Goal: Task Accomplishment & Management: Manage account settings

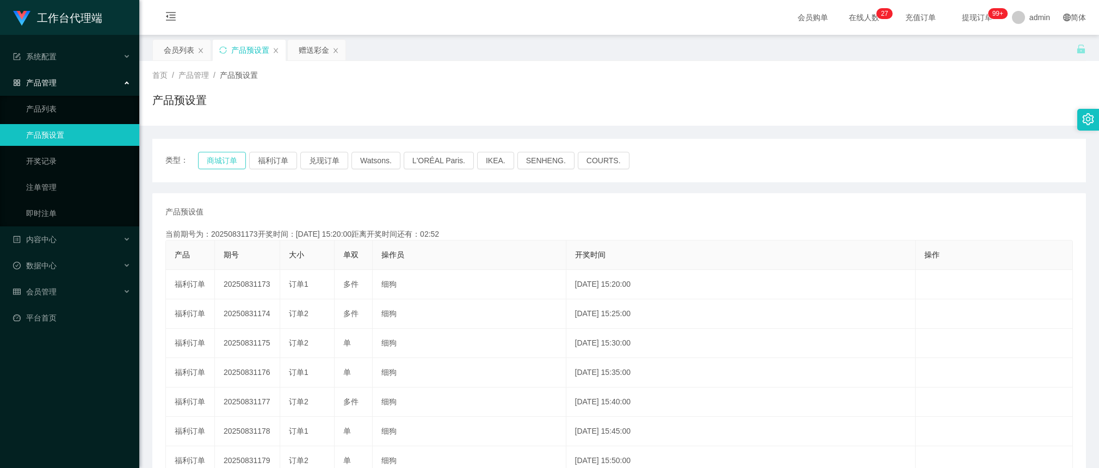
click at [221, 165] on button "商城订单" at bounding box center [222, 160] width 48 height 17
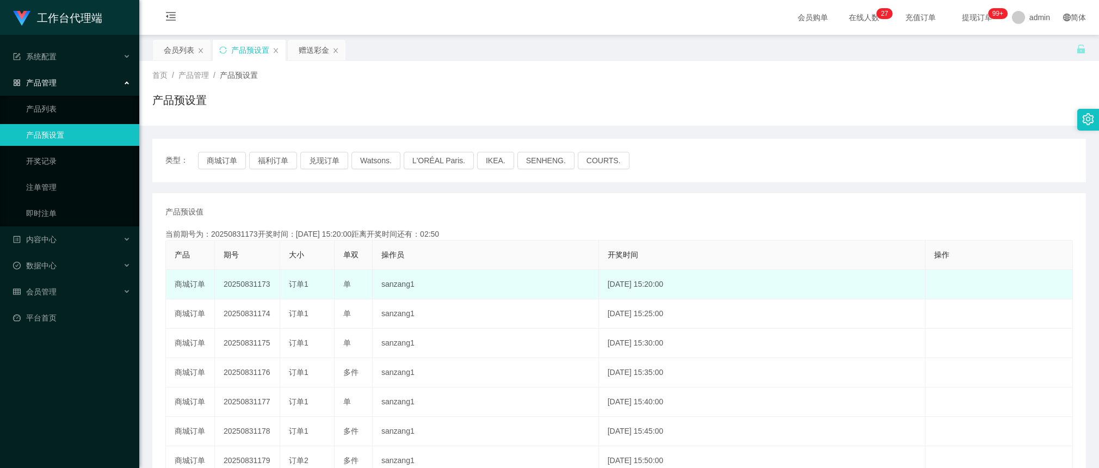
drag, startPoint x: 273, startPoint y: 283, endPoint x: 283, endPoint y: 272, distance: 15.0
click at [256, 286] on td "20250831173" at bounding box center [247, 284] width 65 height 29
copy td "173"
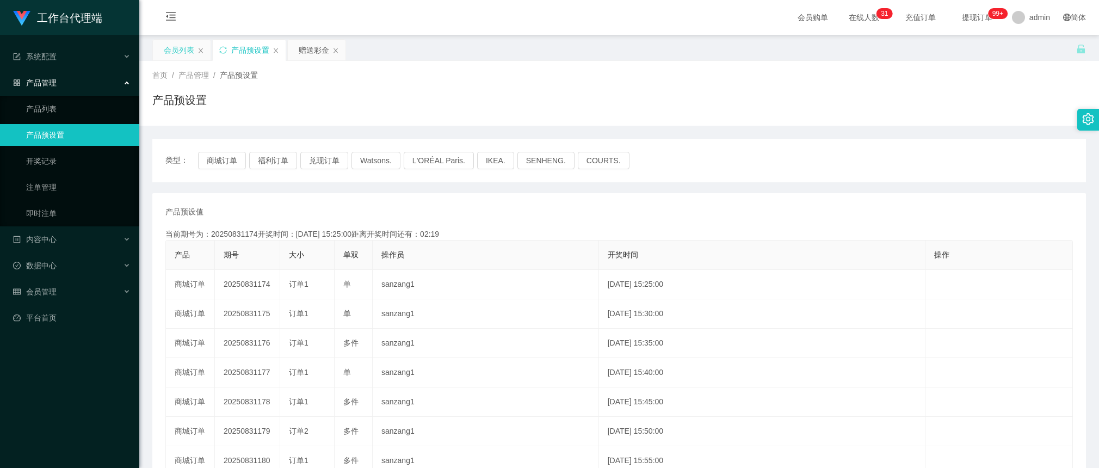
click at [177, 47] on div "会员列表" at bounding box center [179, 50] width 30 height 21
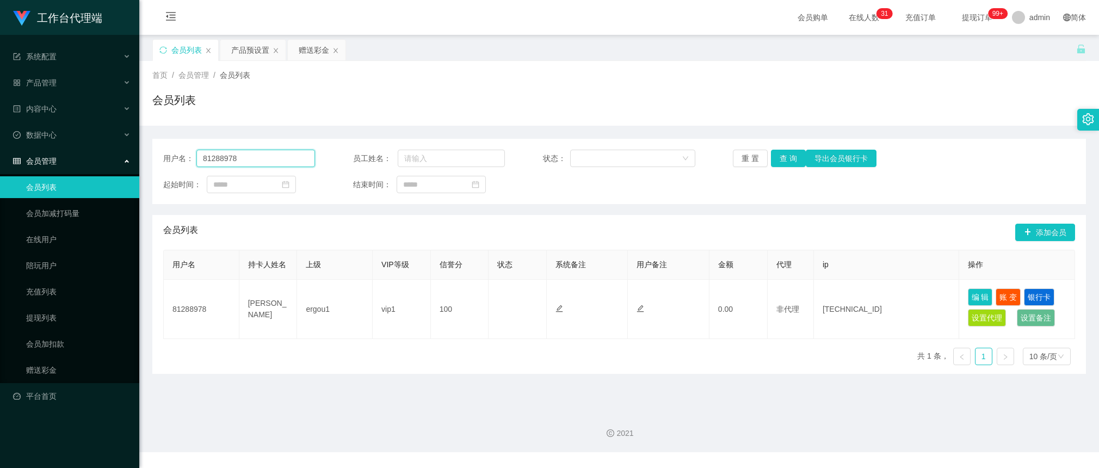
click at [283, 162] on input "81288978" at bounding box center [255, 158] width 119 height 17
type input "Hocklai1988"
click at [776, 161] on button "查 询" at bounding box center [788, 158] width 35 height 17
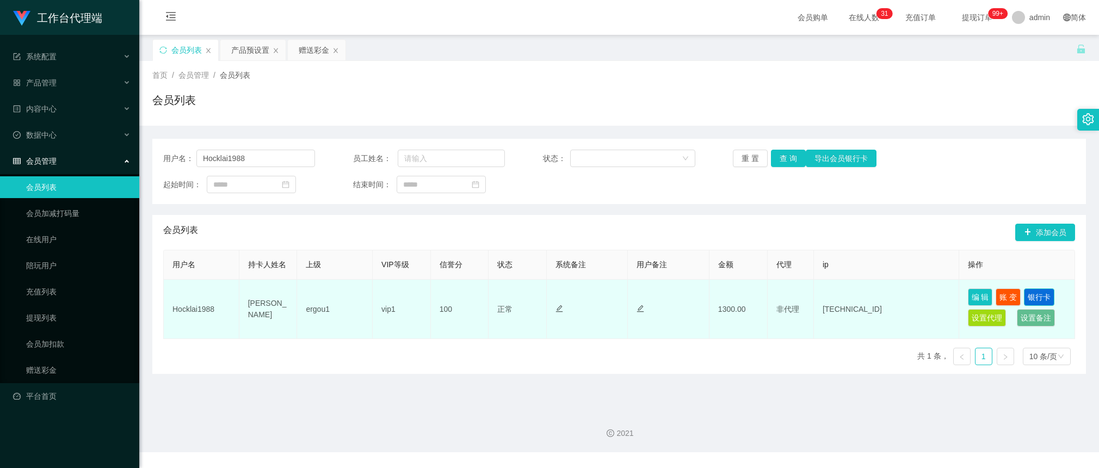
click at [1026, 293] on button "银行卡" at bounding box center [1039, 296] width 30 height 17
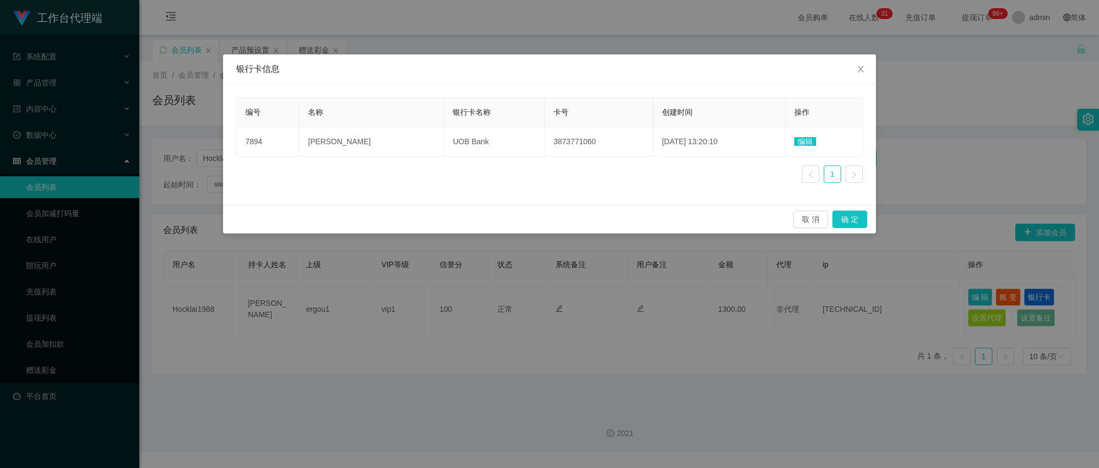
click at [969, 109] on div "银行卡信息 编号 名称 银行卡名称 卡号 创建时间 操作 7894 [PERSON_NAME] Lai UOB Bank 3873771060 [DATE] …" at bounding box center [549, 234] width 1099 height 468
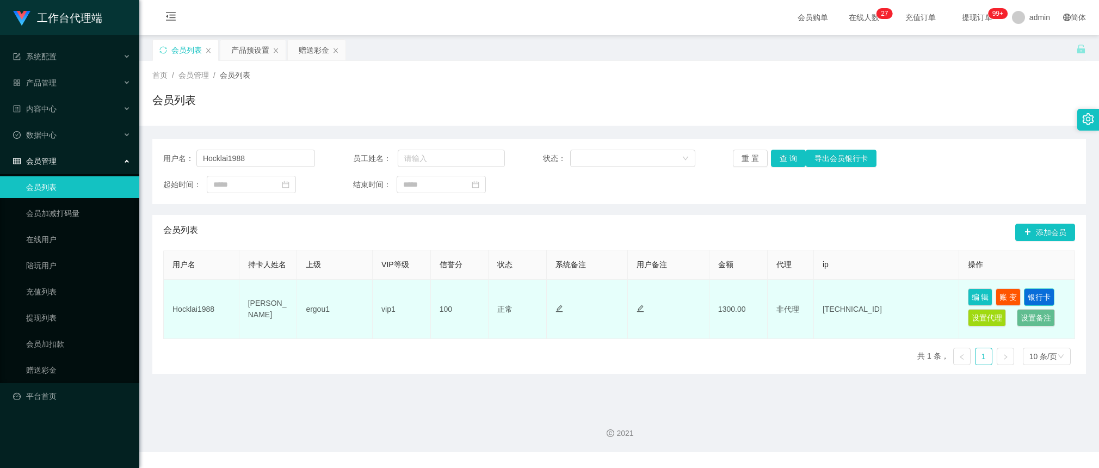
click at [1031, 297] on button "银行卡" at bounding box center [1039, 296] width 30 height 17
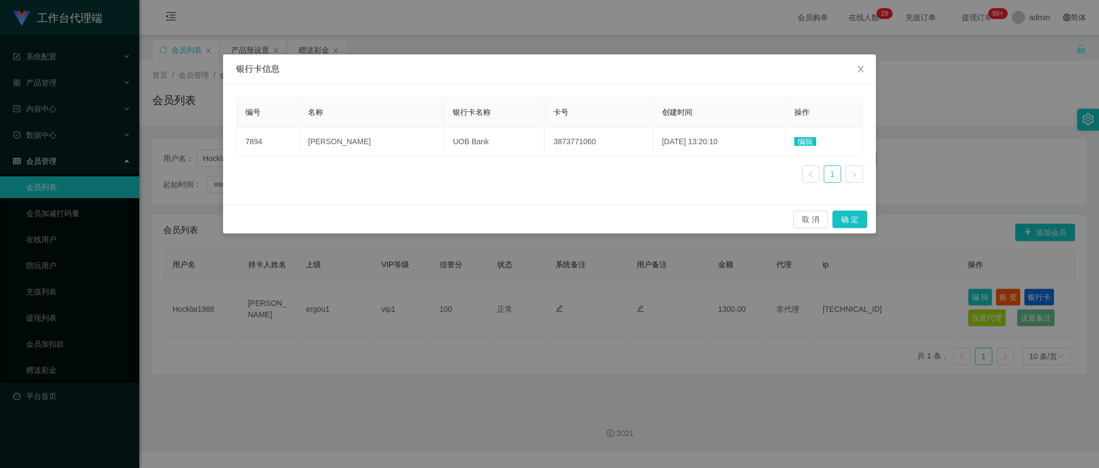
click at [912, 140] on div "银行卡信息 编号 名称 银行卡名称 卡号 创建时间 操作 7894 [PERSON_NAME] Lai UOB Bank 3873771060 [DATE] …" at bounding box center [549, 234] width 1099 height 468
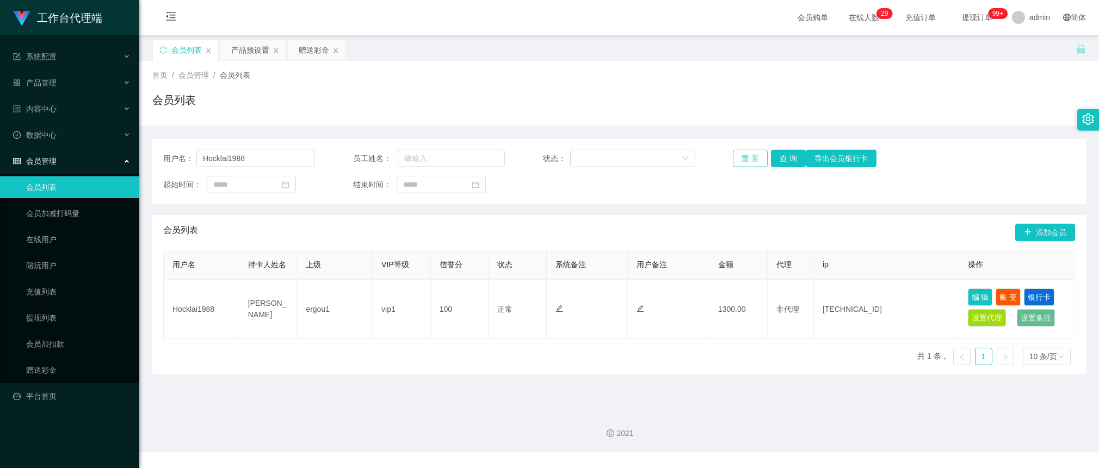
drag, startPoint x: 751, startPoint y: 162, endPoint x: 787, endPoint y: 167, distance: 36.9
click at [787, 171] on div "用户名： Hocklai1988 员工姓名： 状态： 重 置 查 询 导出会员银行卡 起始时间： 结束时间：" at bounding box center [619, 171] width 934 height 65
click at [787, 154] on button "查 询" at bounding box center [788, 158] width 35 height 17
click at [242, 159] on input "Hocklai1988" at bounding box center [255, 158] width 119 height 17
drag, startPoint x: 303, startPoint y: 48, endPoint x: 300, endPoint y: 59, distance: 11.2
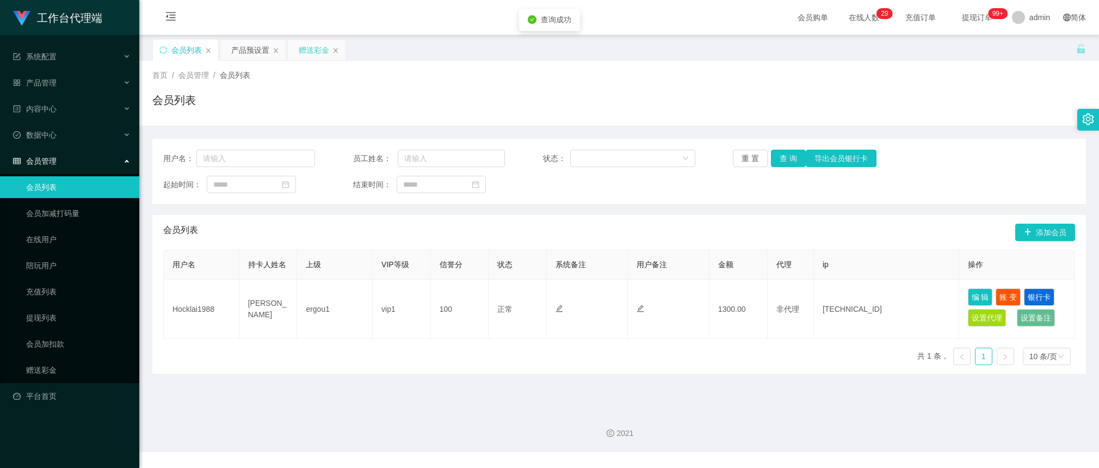
click at [303, 47] on div "赠送彩金" at bounding box center [314, 50] width 30 height 21
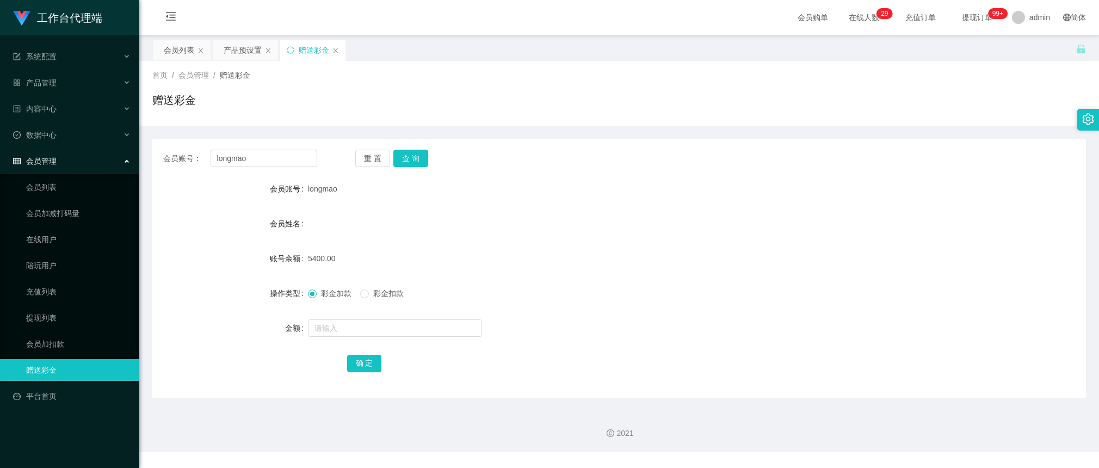
click at [240, 168] on div "会员账号： longmao 重 置 查 询 会员账号 longmao 会员姓名 账号余额 5400.00 操作类型 彩金加款 彩金扣款 金额 确 定" at bounding box center [619, 268] width 934 height 259
drag, startPoint x: 258, startPoint y: 159, endPoint x: 288, endPoint y: 159, distance: 29.9
click at [258, 159] on input "longmao" at bounding box center [264, 158] width 107 height 17
paste input "Hocklai1988"
type input "Hocklai1988"
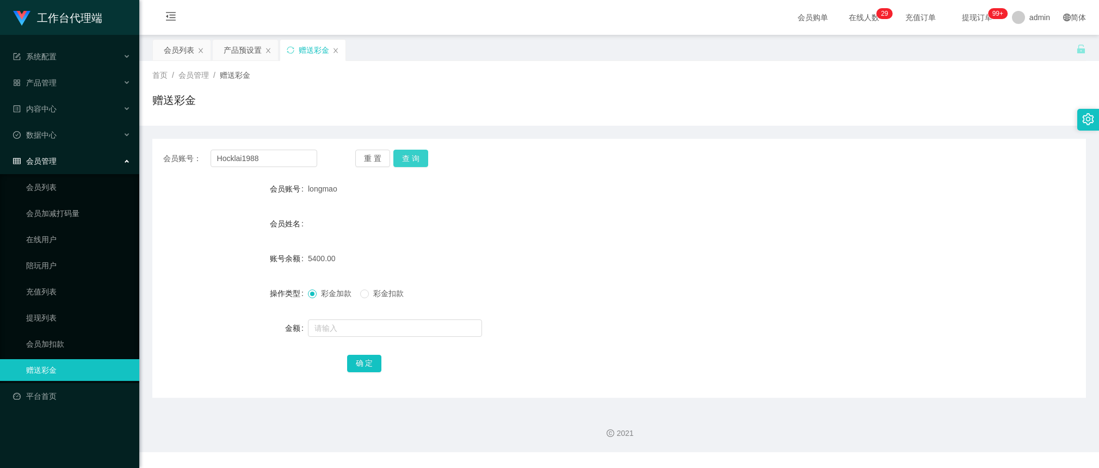
click at [422, 156] on button "查 询" at bounding box center [410, 158] width 35 height 17
click at [404, 158] on button "查 询" at bounding box center [410, 158] width 35 height 17
click at [412, 159] on button "查 询" at bounding box center [410, 158] width 35 height 17
click at [414, 159] on button "查 询" at bounding box center [416, 158] width 47 height 17
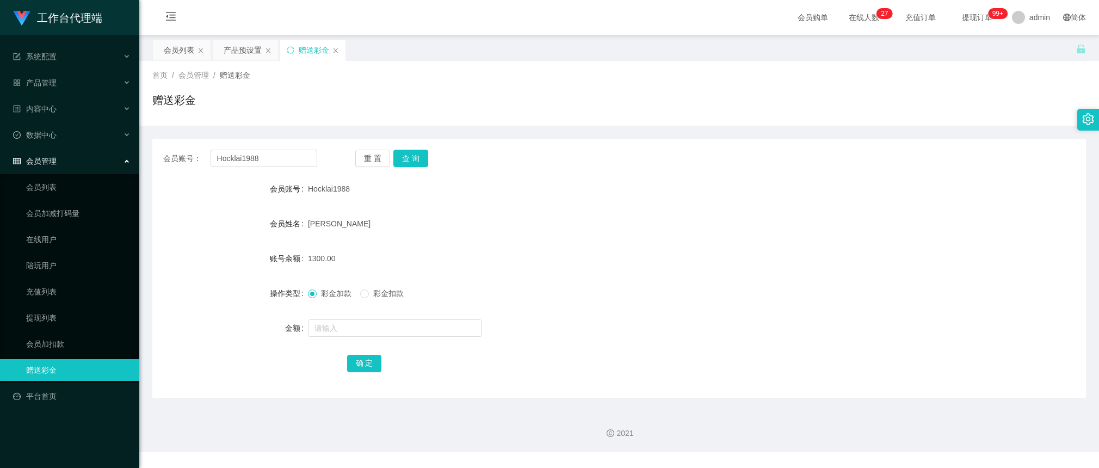
drag, startPoint x: 625, startPoint y: 314, endPoint x: 591, endPoint y: 298, distance: 37.0
click at [624, 314] on form "会员账号 Hocklai1988 会员姓名 [PERSON_NAME] 账号余额 1300.00 操作类型 彩金加款 彩金扣款 金额 确 定" at bounding box center [619, 276] width 934 height 196
click at [417, 159] on button "查 询" at bounding box center [410, 158] width 35 height 17
click at [417, 153] on button "查 询" at bounding box center [410, 158] width 35 height 17
click at [409, 161] on button "查 询" at bounding box center [410, 158] width 35 height 17
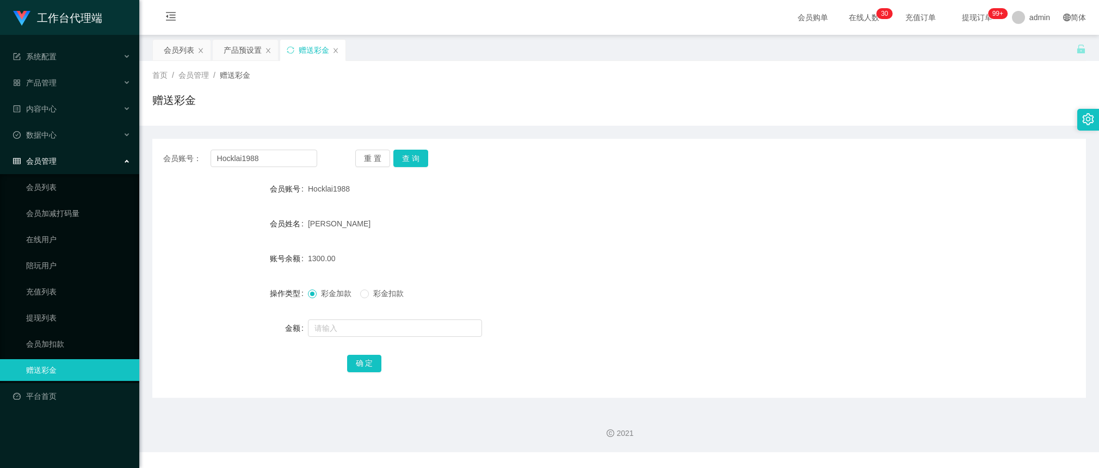
click at [406, 169] on div "会员账号： Hocklai1988 重 置 查 询 会员账号 Hocklai1988 会员姓名 [PERSON_NAME] Lai 账号余额 1300.00 …" at bounding box center [619, 268] width 934 height 259
click at [413, 161] on button "查 询" at bounding box center [410, 158] width 35 height 17
